Goal: Information Seeking & Learning: Learn about a topic

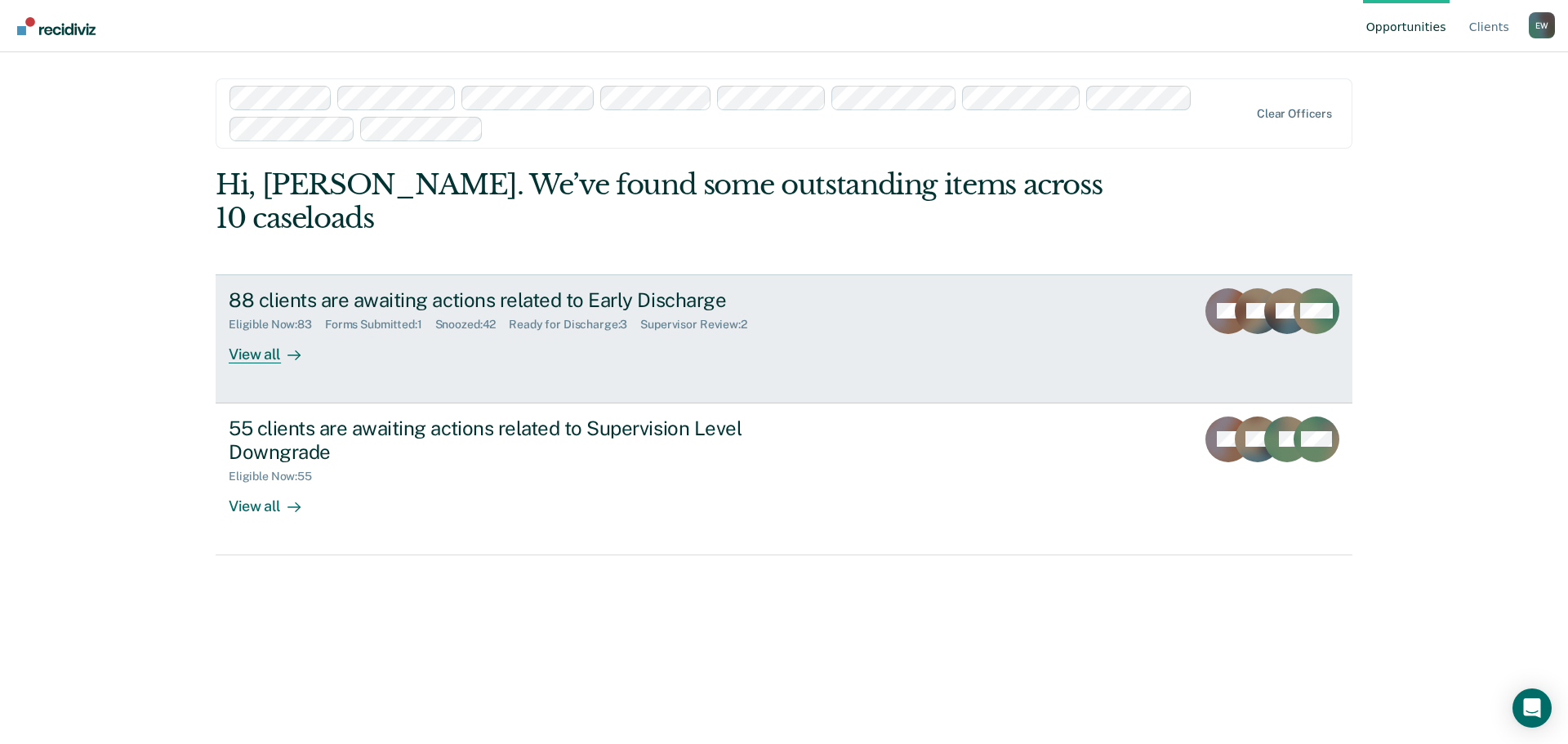
click at [270, 332] on div "View all" at bounding box center [274, 348] width 91 height 32
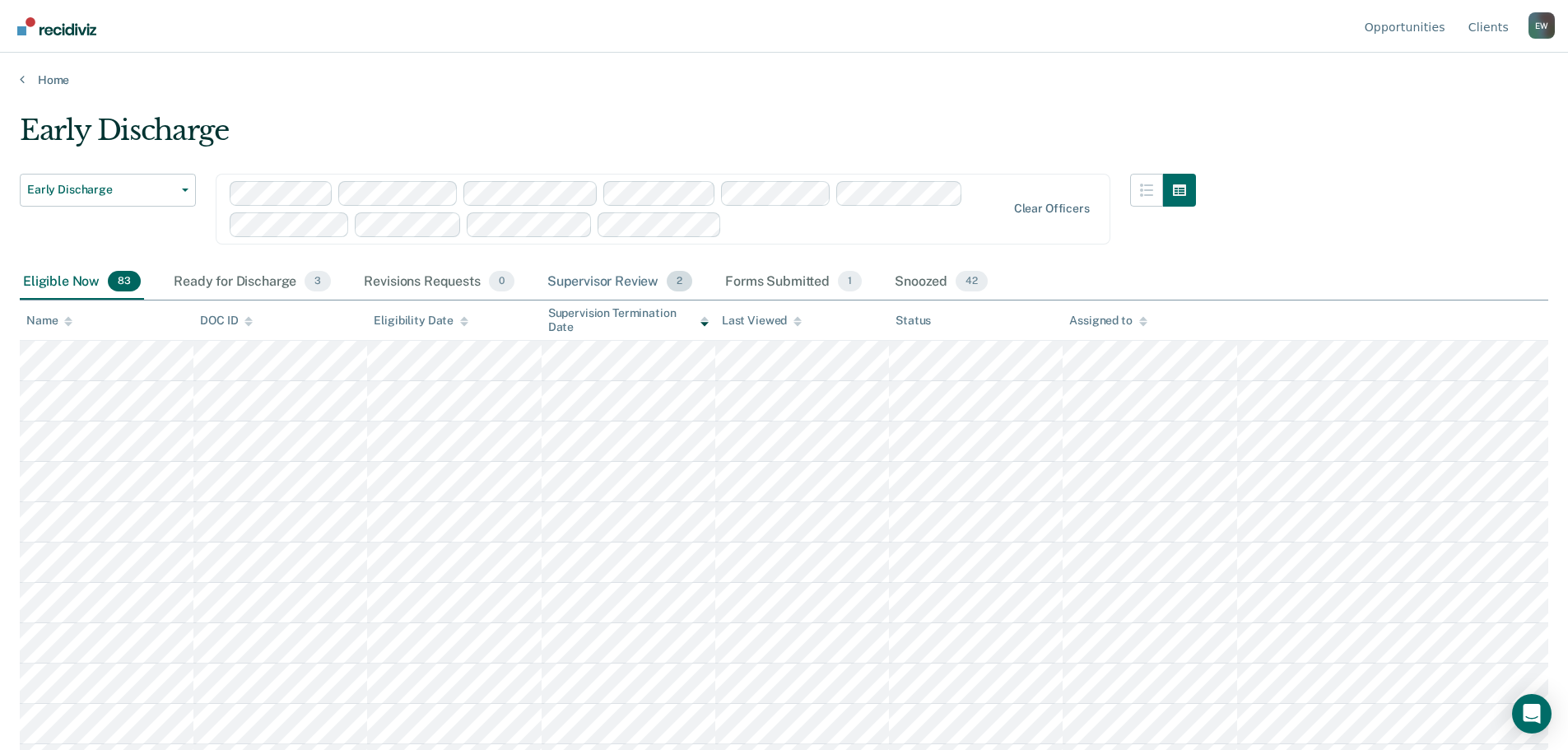
click at [630, 283] on div "Supervisor Review 2" at bounding box center [621, 282] width 152 height 36
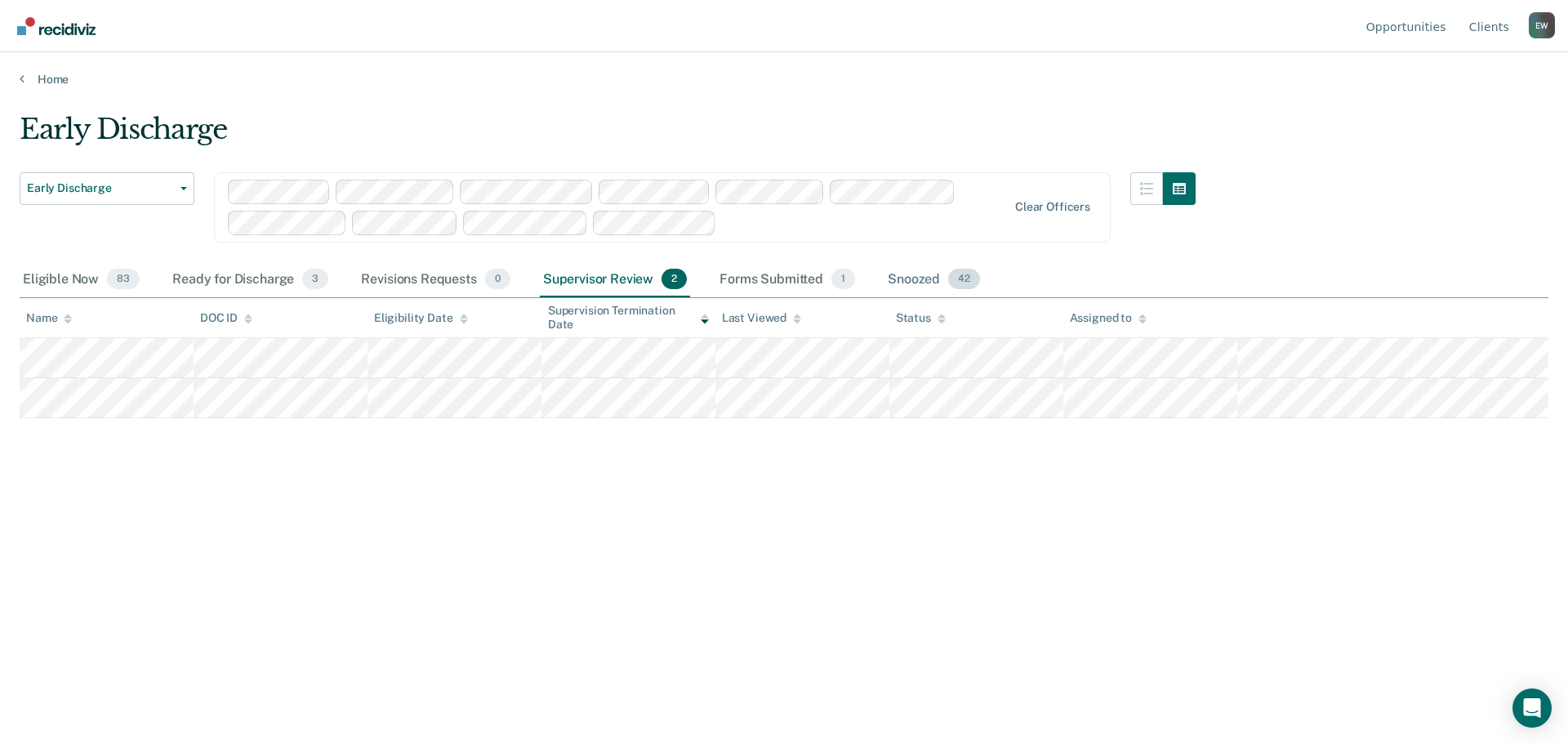
click at [921, 282] on div "Snoozed 42" at bounding box center [933, 280] width 99 height 36
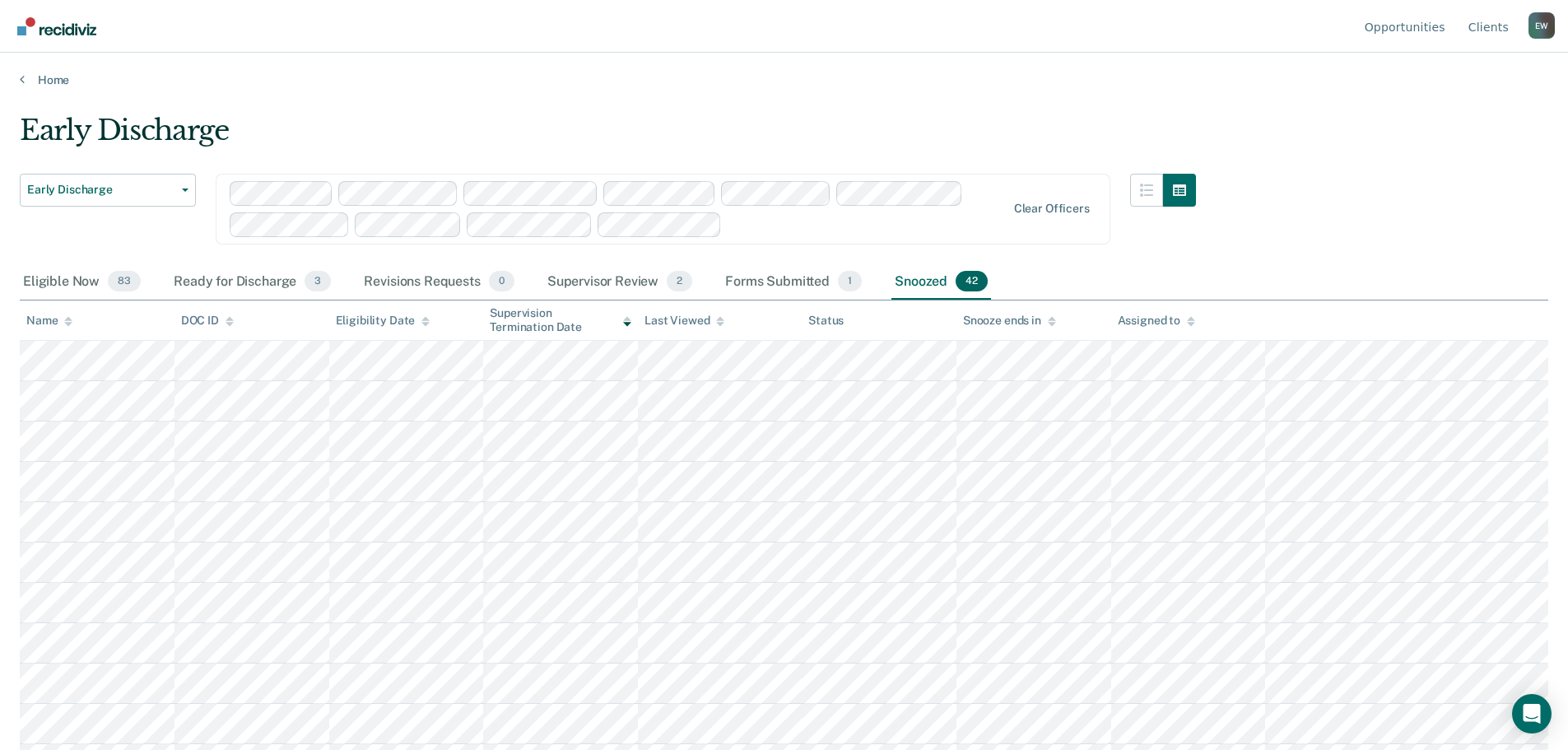
click at [1137, 317] on div "Assigned to" at bounding box center [1157, 320] width 77 height 14
click at [1152, 311] on th "Assigned to" at bounding box center [1189, 320] width 155 height 40
click at [1149, 317] on div "Assigned to" at bounding box center [1157, 320] width 77 height 14
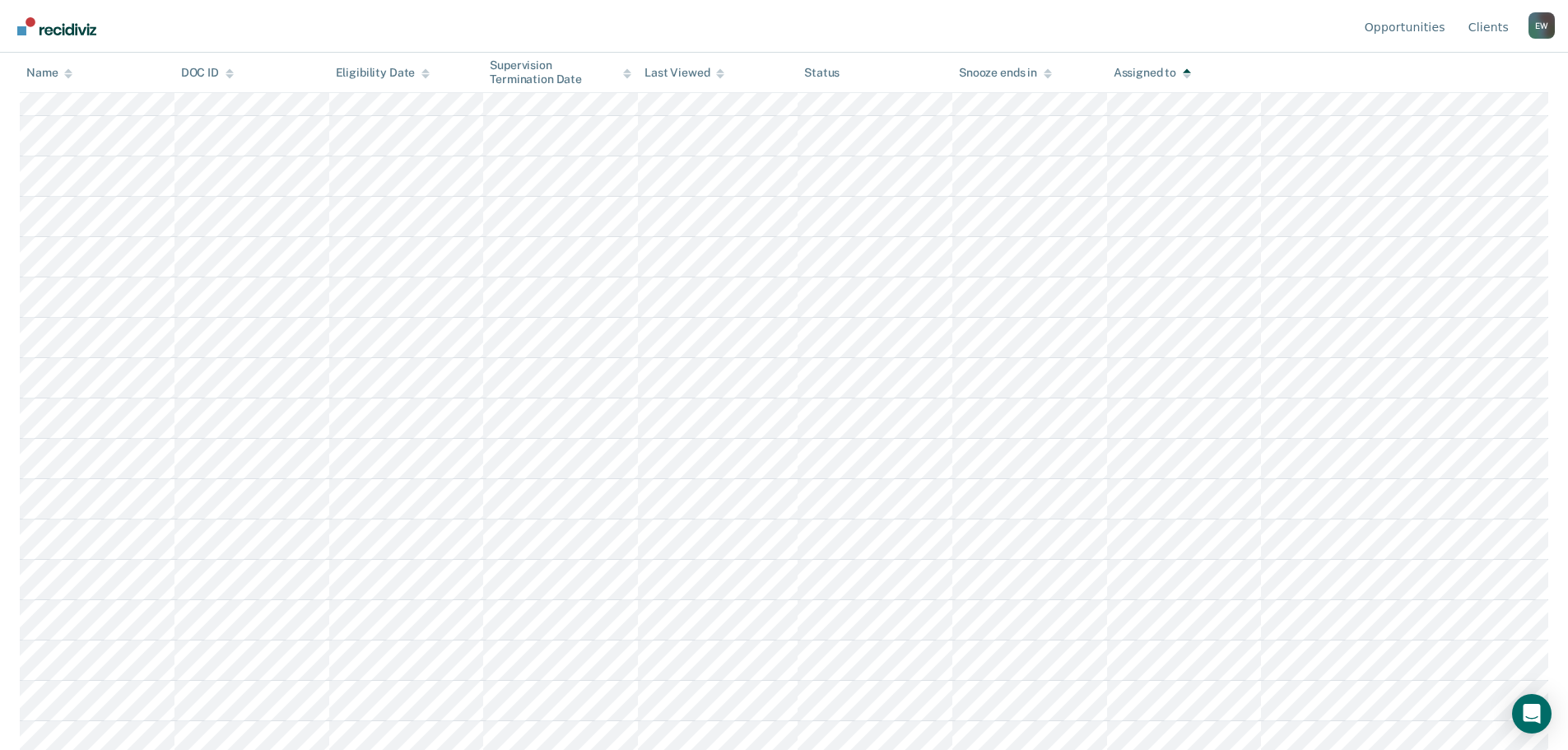
scroll to position [835, 0]
click at [757, 734] on button "Load more" at bounding box center [784, 740] width 80 height 20
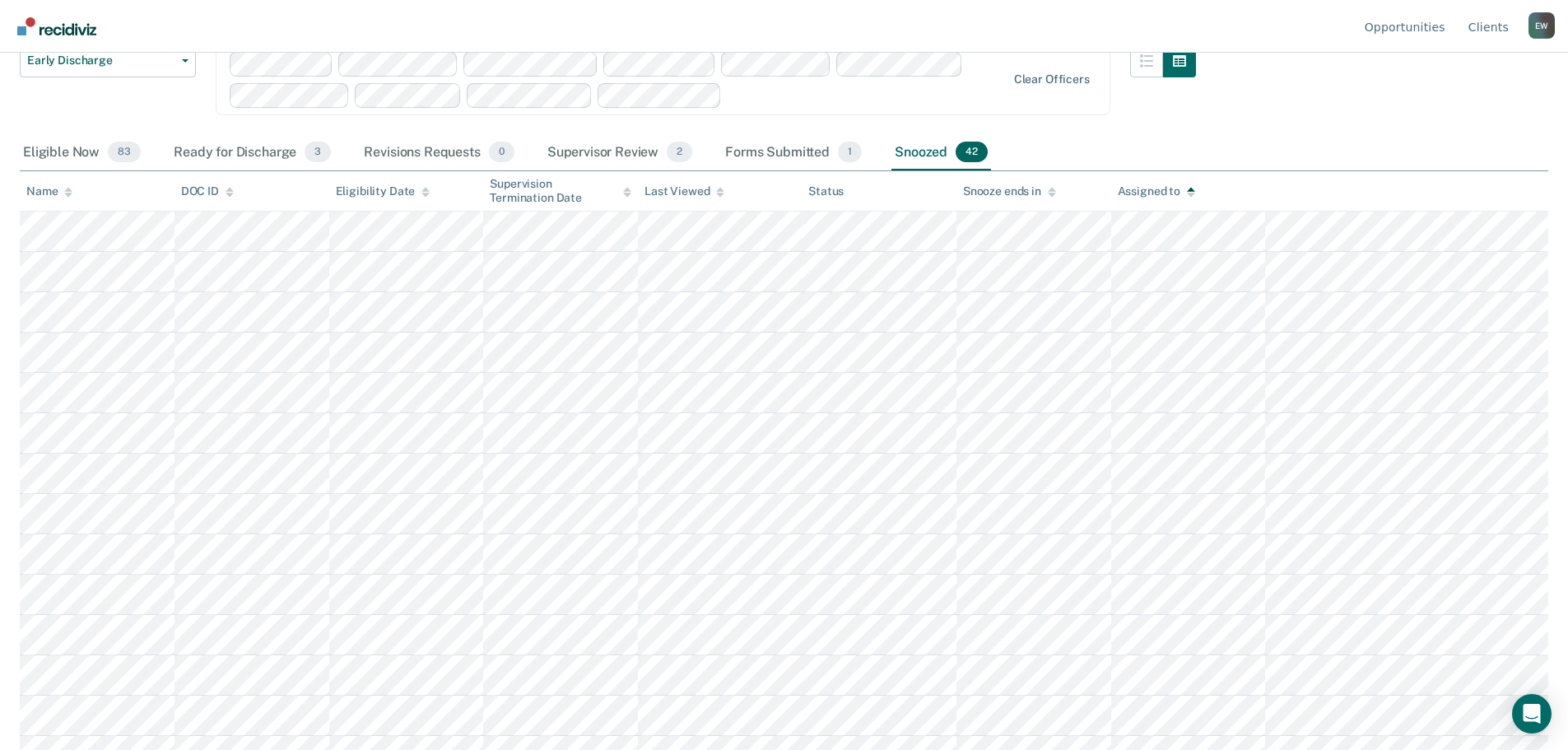
scroll to position [0, 0]
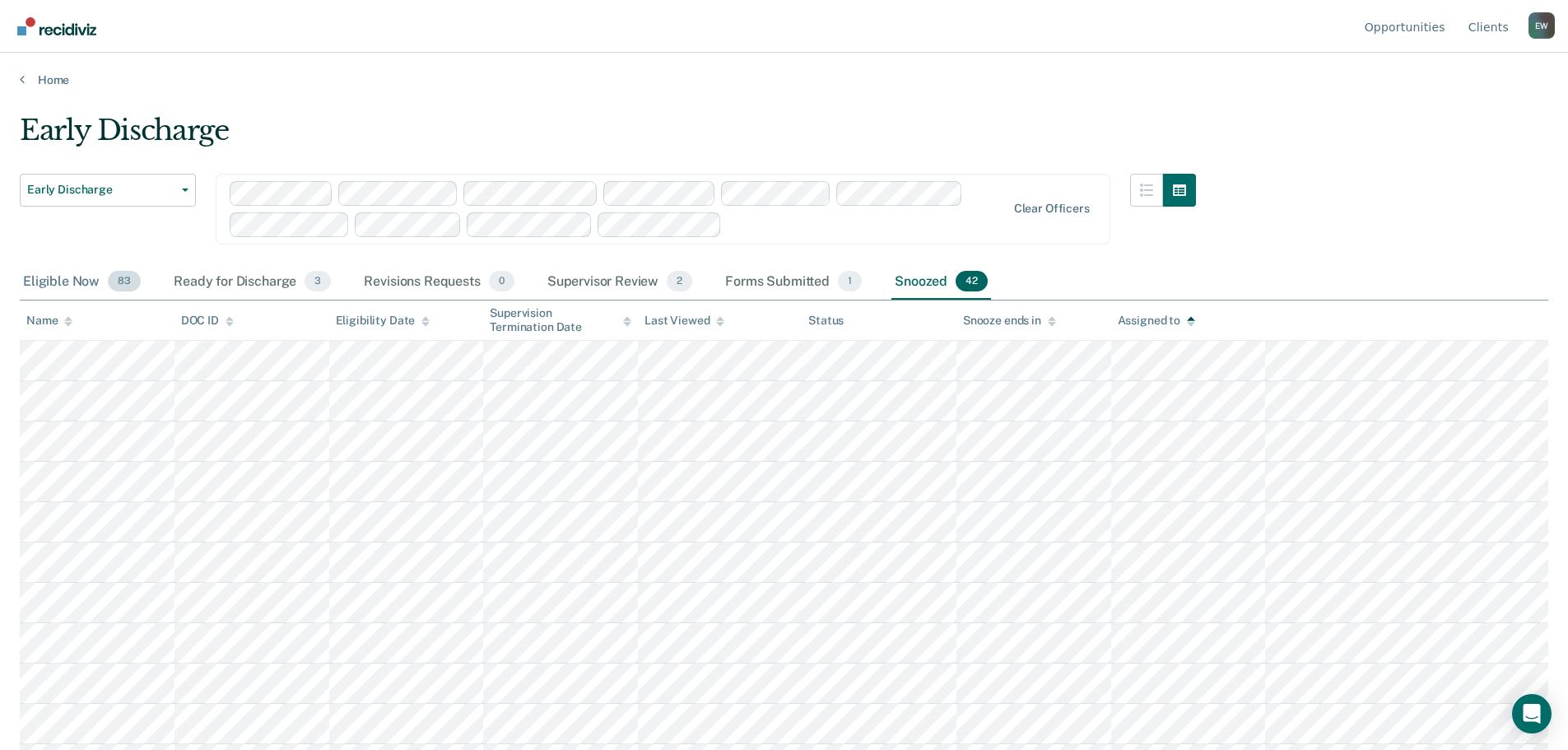
click at [71, 280] on div "Eligible Now 83" at bounding box center [82, 282] width 124 height 36
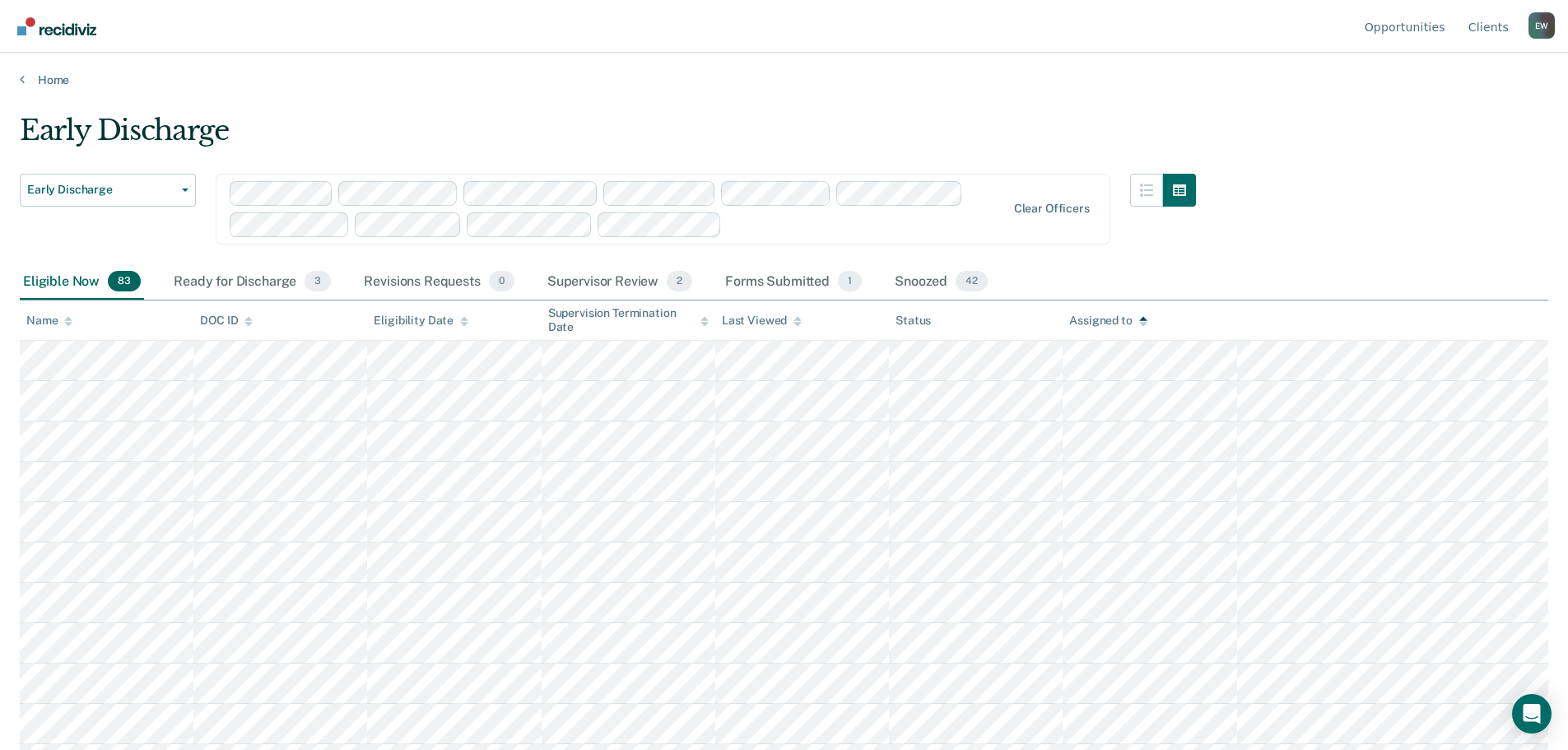
click at [1092, 318] on div "Assigned to" at bounding box center [1107, 320] width 77 height 14
click at [1123, 318] on div "Assigned to" at bounding box center [1107, 320] width 77 height 14
